Goal: Task Accomplishment & Management: Complete application form

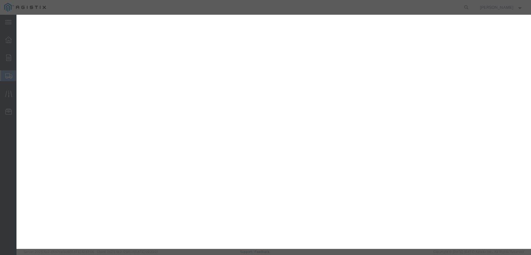
select select "PONS"
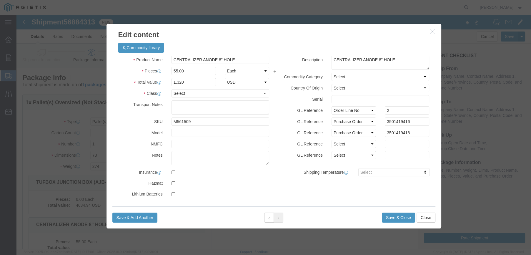
scroll to position [59, 0]
click select "Select 50 55 60 65 70 85 92.5 100 125 175 250 300 400"
select select "50"
click select "Select 50 55 60 65 70 85 92.5 100 125 175 250 300 400"
click input "1,320"
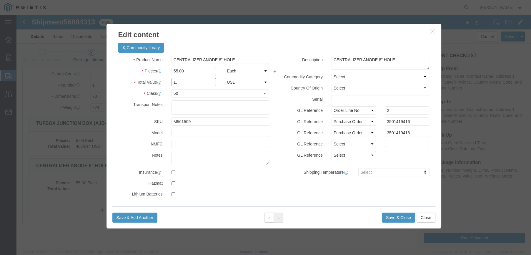
type input "1"
type input "1320"
click button "Save & Close"
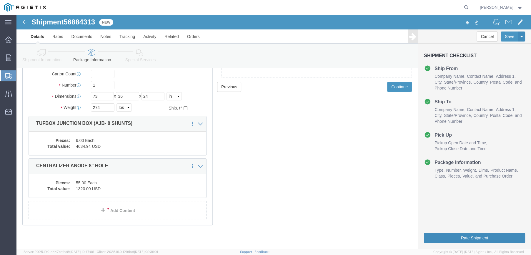
click button "Rate Shipment"
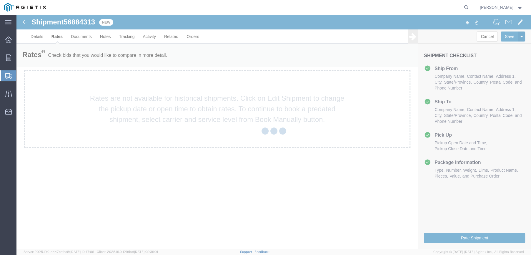
scroll to position [0, 0]
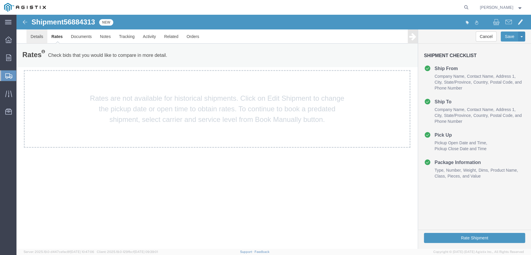
click at [33, 37] on link "Details" at bounding box center [36, 36] width 21 height 14
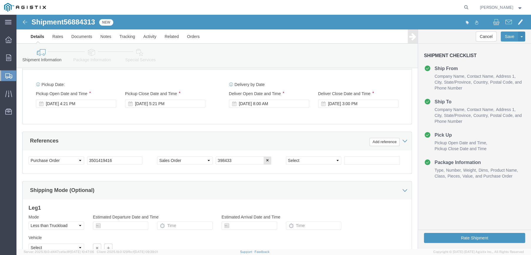
scroll to position [232, 0]
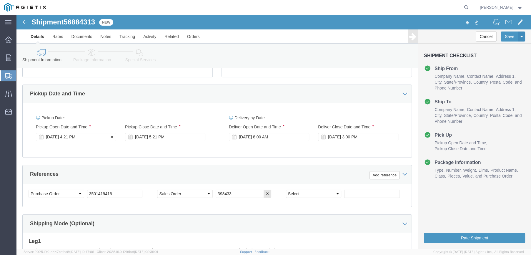
click div "[DATE] 4:21 PM"
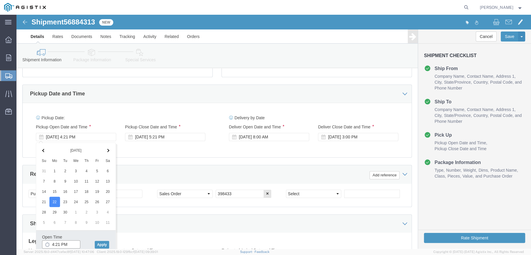
click input "4:21 PM"
click input "8:21 PM"
click input "8:00 PM"
type input "8:00 AM"
click button "Apply"
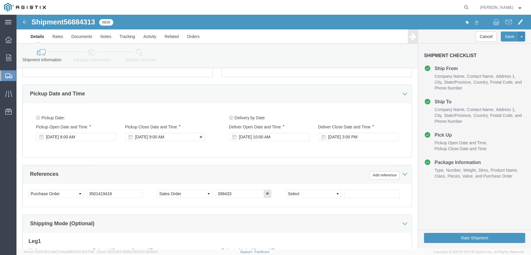
click div "[DATE] 9:00 AM"
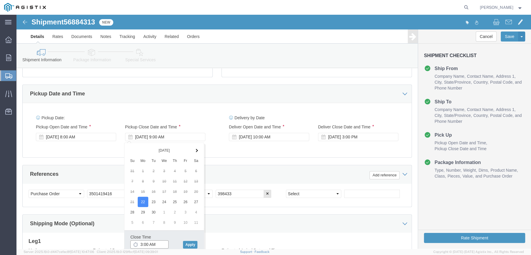
click input "3:00 AM"
click input "3:30 AM"
type input "3:30 PM"
click button "Apply"
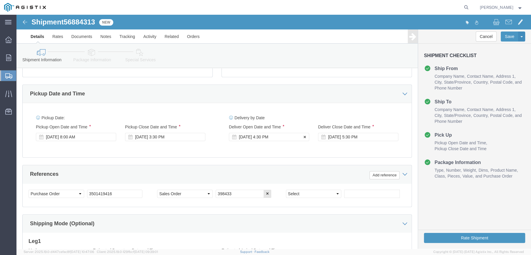
click div "[DATE] 4:30 PM"
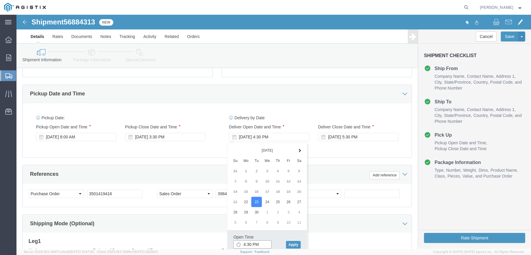
click input "4:30 PM"
click input "8:30 PM"
type input "8:30 AM"
click button "Apply"
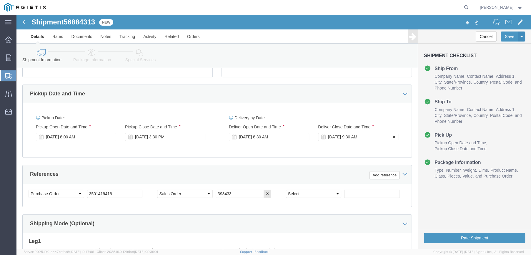
click div "[DATE] 9:30 AM"
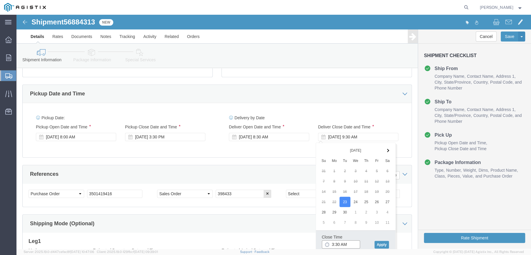
click input "3:30 AM"
type input "3:30 PM"
click button "Apply"
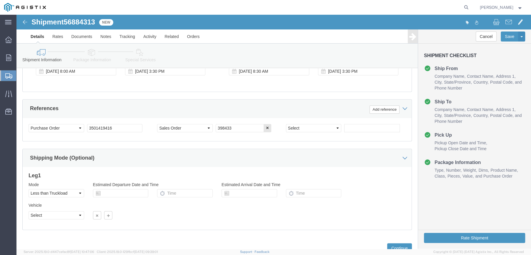
scroll to position [320, 0]
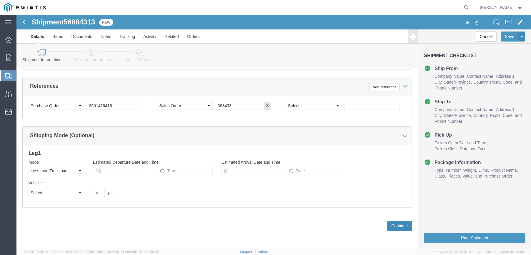
click button "Continue"
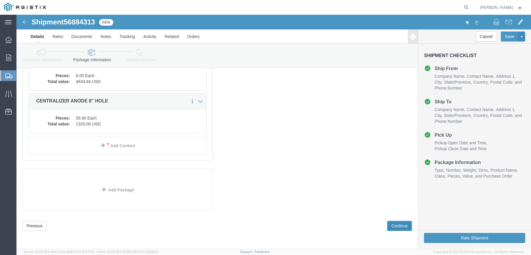
scroll to position [43, 0]
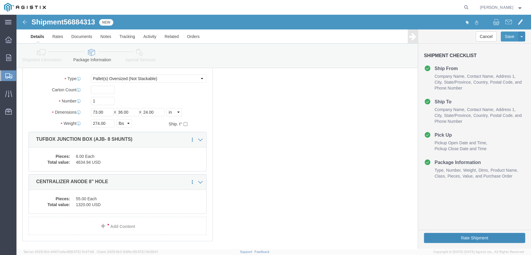
click button "Rate Shipment"
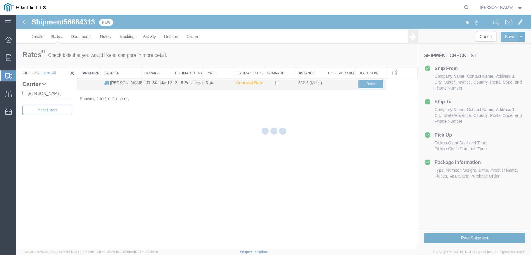
scroll to position [0, 0]
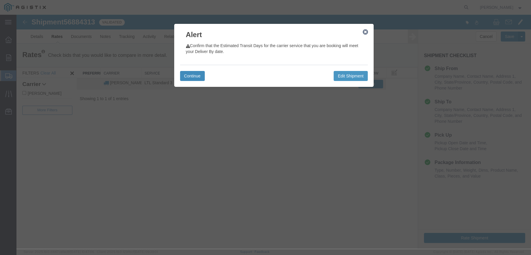
click at [189, 77] on button "Continue" at bounding box center [192, 76] width 25 height 10
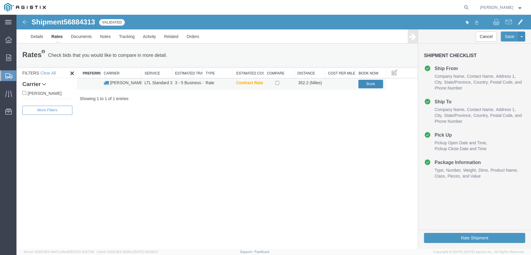
click at [371, 84] on button "Book" at bounding box center [371, 84] width 25 height 9
